Goal: Communication & Community: Ask a question

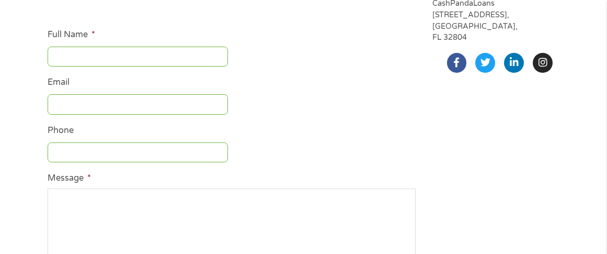
scroll to position [157, 0]
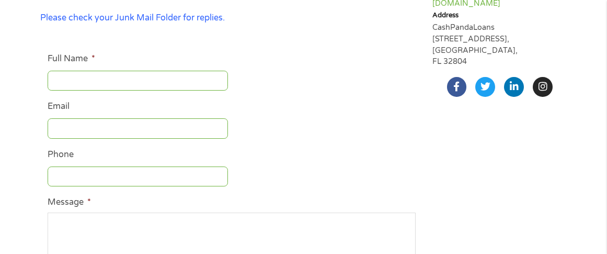
click at [67, 78] on input "Full Name *" at bounding box center [138, 81] width 180 height 20
type input "[PERSON_NAME]"
type input "[EMAIL_ADDRESS][DOMAIN_NAME]"
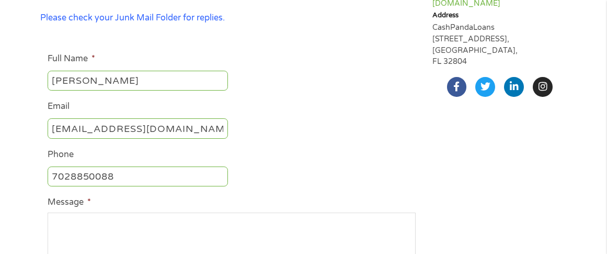
click at [122, 174] on input "7028850088" at bounding box center [138, 176] width 180 height 20
type input "7024615651"
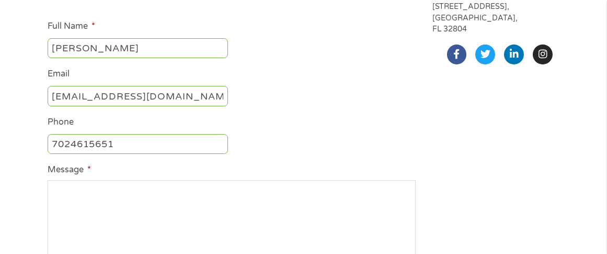
scroll to position [209, 0]
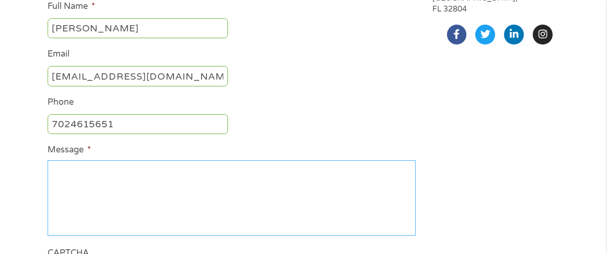
click at [60, 169] on textarea "Message *" at bounding box center [232, 197] width 368 height 75
click at [136, 169] on textarea "I can't complete your applicaion" at bounding box center [232, 197] width 368 height 75
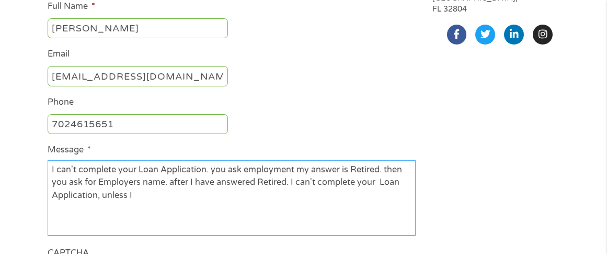
click at [315, 179] on textarea "I can't complete your Loan Application. you ask employment my answer is Retired…" at bounding box center [232, 197] width 368 height 75
click at [183, 199] on textarea "I can't complete your Loan Application. you ask employment my answer is Retired…" at bounding box center [232, 197] width 368 height 75
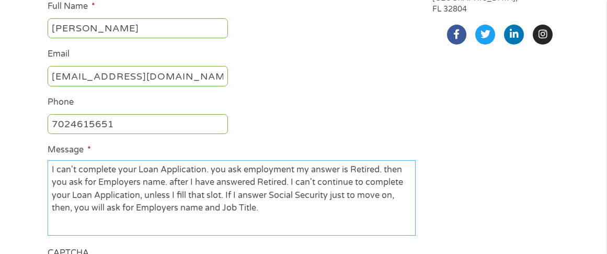
click at [240, 170] on textarea "I can't complete your Loan Application. you ask employment my answer is Retired…" at bounding box center [232, 197] width 368 height 75
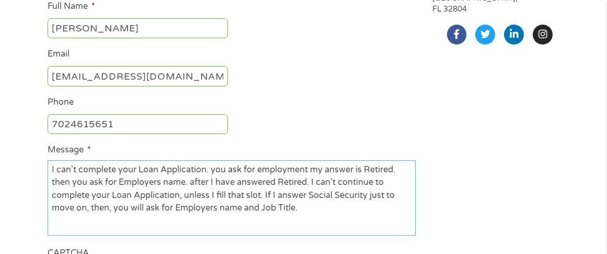
click at [305, 170] on textarea "I can't complete your Loan Application. you ask for employment my answer is Ret…" at bounding box center [232, 197] width 368 height 75
click at [309, 166] on textarea "I can't complete your Loan Application. you ask for employment my answer is Ret…" at bounding box center [232, 197] width 368 height 75
click at [307, 166] on textarea "I can't complete your Loan Application. you ask for employment my answer is Ret…" at bounding box center [232, 197] width 368 height 75
click at [324, 166] on textarea "I can't complete your Loan Application. you ask for employment, my answer is Re…" at bounding box center [232, 197] width 368 height 75
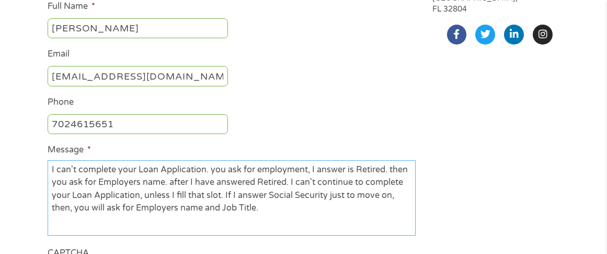
click at [346, 164] on textarea "I can't complete your Loan Application. you ask for employment, I answer is Ret…" at bounding box center [232, 197] width 368 height 75
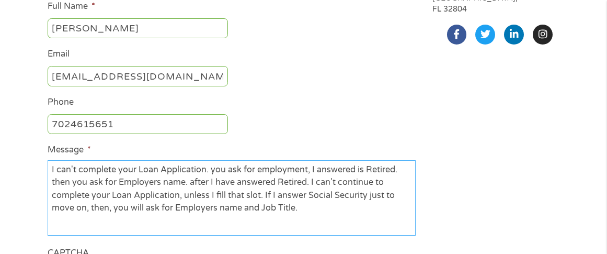
click at [363, 167] on textarea "I can't complete your Loan Application. you ask for employment, I answered is R…" at bounding box center [232, 197] width 368 height 75
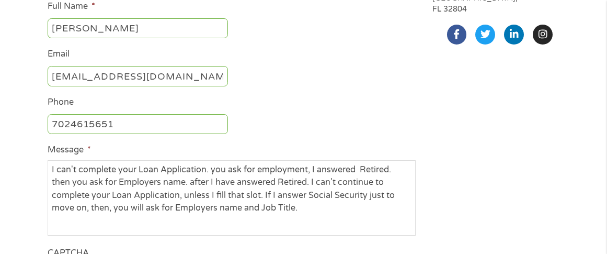
click at [419, 122] on li "Phone [PHONE_NUMBER]" at bounding box center [231, 116] width 383 height 40
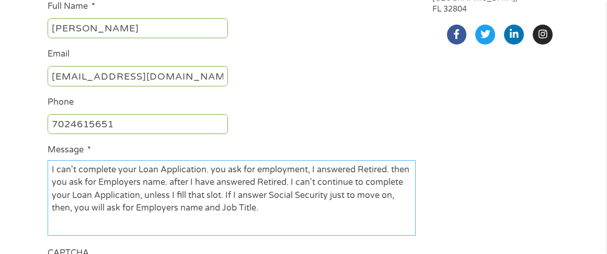
click at [265, 207] on textarea "I can't complete your Loan Application. you ask for employment, I answered Reti…" at bounding box center [232, 197] width 368 height 75
click at [215, 167] on textarea "I can't complete your Loan Application. you ask for employment, I answered Reti…" at bounding box center [232, 197] width 368 height 75
click at [267, 207] on textarea "I can't complete your Loan Application. You ask for employment, I answered Reti…" at bounding box center [232, 197] width 368 height 75
click at [225, 170] on textarea "I can't complete your Loan Application. You ask for employment, I answered Reti…" at bounding box center [232, 197] width 368 height 75
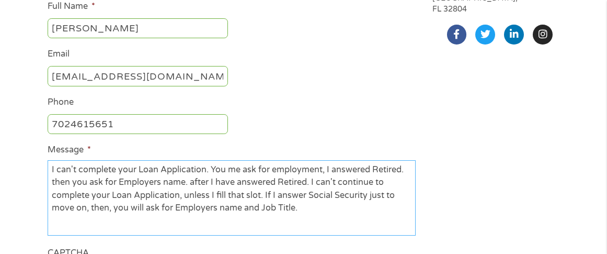
click at [309, 216] on textarea "I can't complete your Loan Application. You me ask for employment, I answered R…" at bounding box center [232, 197] width 368 height 75
click at [116, 181] on textarea "I can't complete your Loan Application. You me ask for employment, I answered R…" at bounding box center [232, 197] width 368 height 75
click at [326, 213] on textarea "I can't complete your Loan Application. You me ask for employment, I answered R…" at bounding box center [232, 197] width 368 height 75
click at [365, 196] on textarea "I can't complete your Loan Application. You me ask for employment, I answered R…" at bounding box center [232, 197] width 368 height 75
click at [367, 196] on textarea "I can't complete your Loan Application. You me ask for employment, I answered R…" at bounding box center [232, 197] width 368 height 75
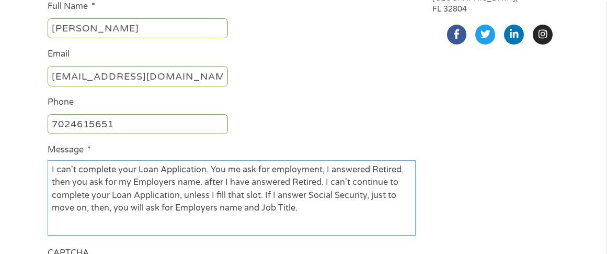
click at [301, 207] on textarea "I can't complete your Loan Application. You me ask for employment, I answered R…" at bounding box center [232, 197] width 368 height 75
click at [88, 205] on textarea "I can't complete your Loan Application. You me ask for employment, I answered R…" at bounding box center [232, 197] width 368 height 75
click at [163, 206] on textarea "I can't complete your Loan Application. You me ask for employment, I answered R…" at bounding box center [232, 197] width 368 height 75
click at [166, 206] on textarea "I can't complete your Loan Application. You me ask for employment, I answered R…" at bounding box center [232, 197] width 368 height 75
click at [164, 206] on textarea "I can't complete your Loan Application. You me ask for employment, I answered R…" at bounding box center [232, 197] width 368 height 75
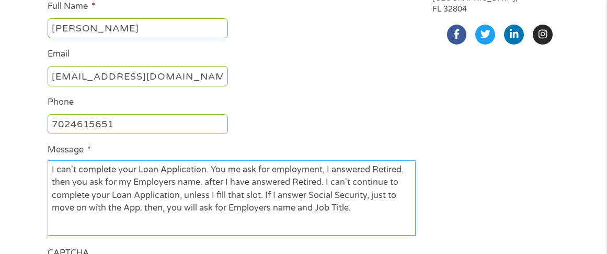
click at [166, 206] on textarea "I can't complete your Loan Application. You me ask for employment, I answered R…" at bounding box center [232, 197] width 368 height 75
click at [366, 213] on textarea "I can't complete your Loan Application. You me ask for employment, I answered R…" at bounding box center [232, 197] width 368 height 75
click at [270, 194] on textarea "I can't complete your Loan Application. You me ask for employment, I answered R…" at bounding box center [232, 197] width 368 height 75
click at [300, 190] on textarea "I can't complete your Loan Application. You me ask for employment, I answered R…" at bounding box center [232, 197] width 368 height 75
click at [194, 205] on textarea "I can't complete your Loan Application. You me ask for employment, I answered R…" at bounding box center [232, 197] width 368 height 75
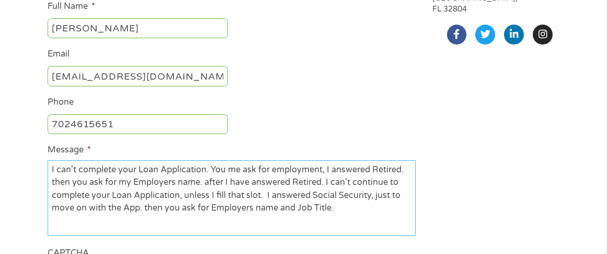
click at [334, 203] on textarea "I can't complete your Loan Application. You me ask for employment, I answered R…" at bounding box center [232, 197] width 368 height 75
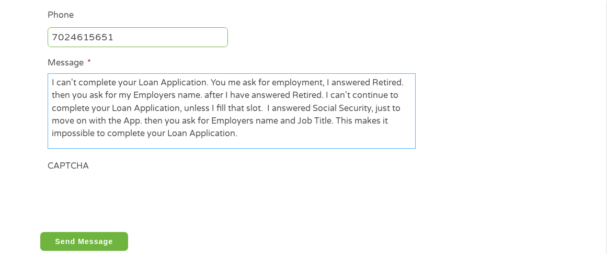
scroll to position [314, 0]
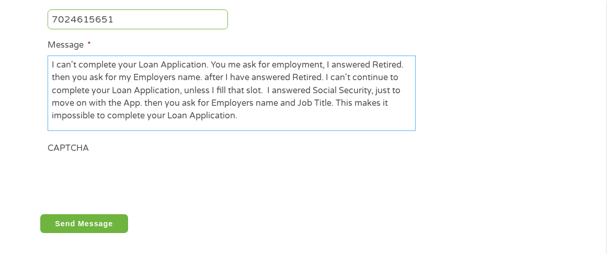
type textarea "I can't complete your Loan Application. You me ask for employment, I answered R…"
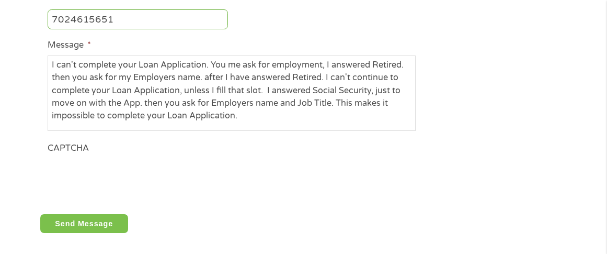
click at [84, 223] on input "Send Message" at bounding box center [84, 223] width 88 height 19
click at [83, 221] on input "Send Message" at bounding box center [84, 223] width 88 height 19
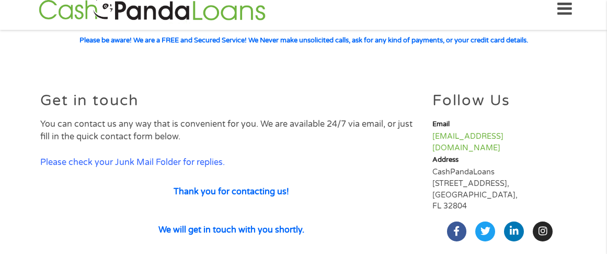
scroll to position [0, 0]
